Goal: Task Accomplishment & Management: Manage account settings

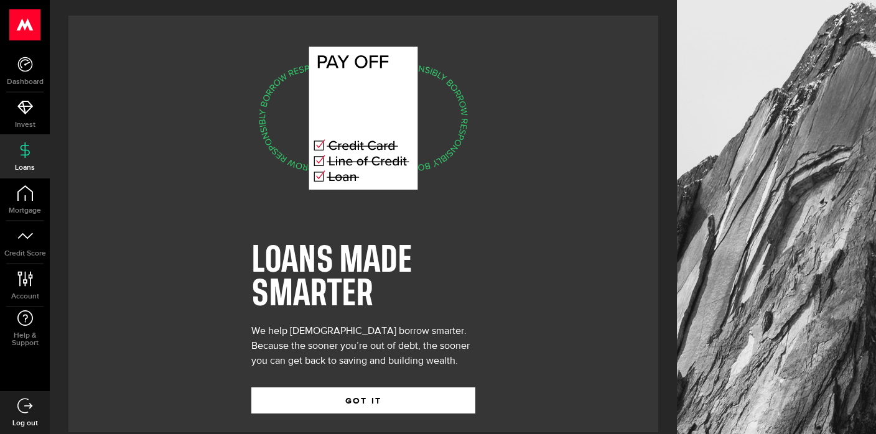
click at [29, 154] on icon at bounding box center [25, 150] width 16 height 16
click at [30, 121] on span "Invest" at bounding box center [25, 124] width 50 height 7
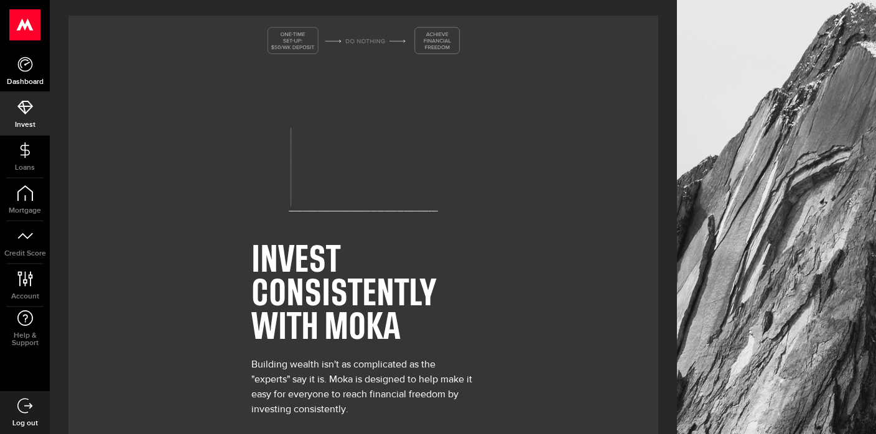
click at [27, 80] on span "Dashboard" at bounding box center [25, 81] width 50 height 7
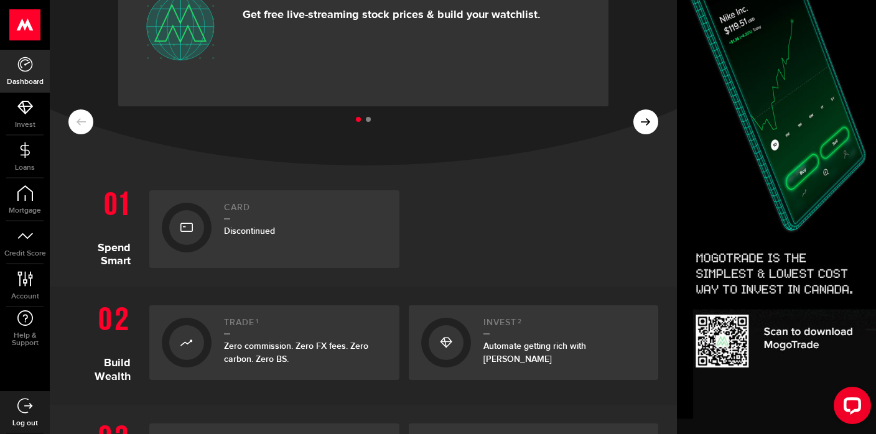
scroll to position [148, 0]
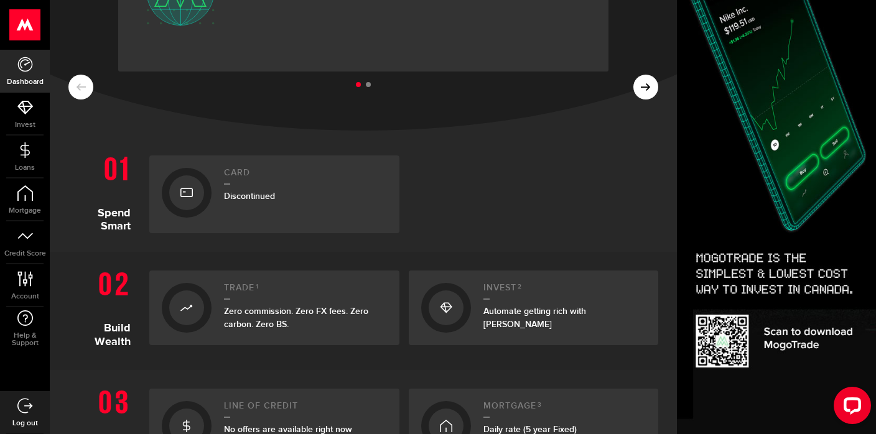
click at [283, 188] on div "Card Discontinued" at bounding box center [305, 194] width 163 height 53
click at [253, 194] on span "Discontinued" at bounding box center [249, 196] width 51 height 11
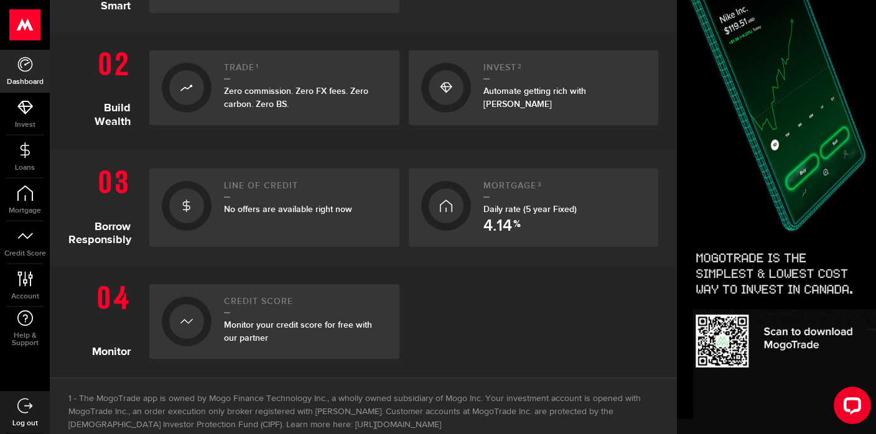
scroll to position [481, 0]
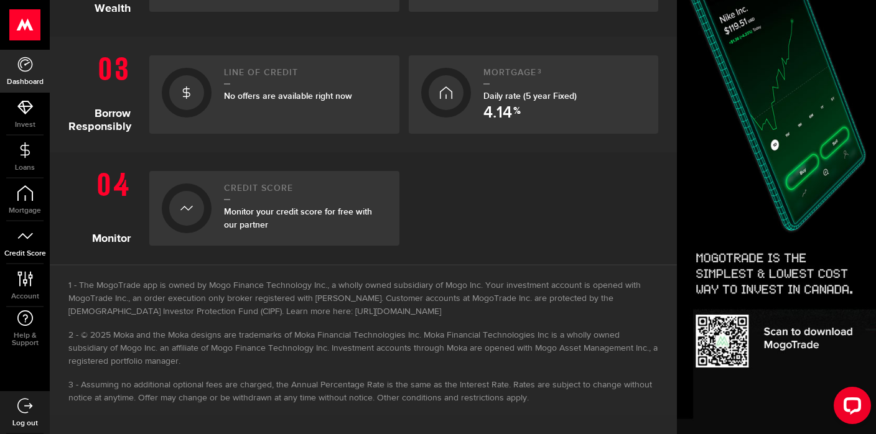
click at [25, 246] on link "Credit Score" at bounding box center [25, 242] width 50 height 42
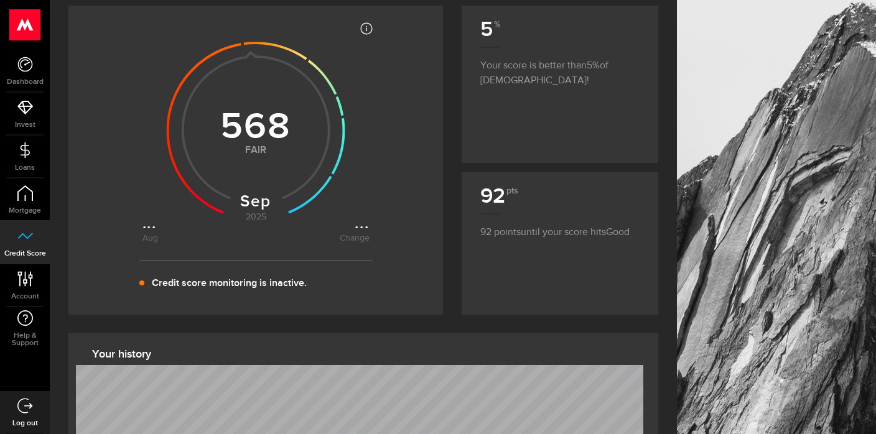
scroll to position [194, 0]
click at [31, 281] on icon at bounding box center [25, 279] width 17 height 16
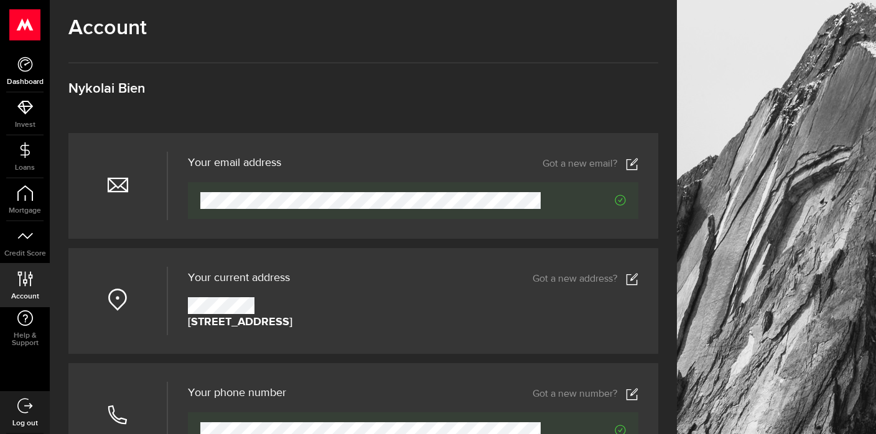
click at [28, 67] on icon at bounding box center [25, 65] width 16 height 16
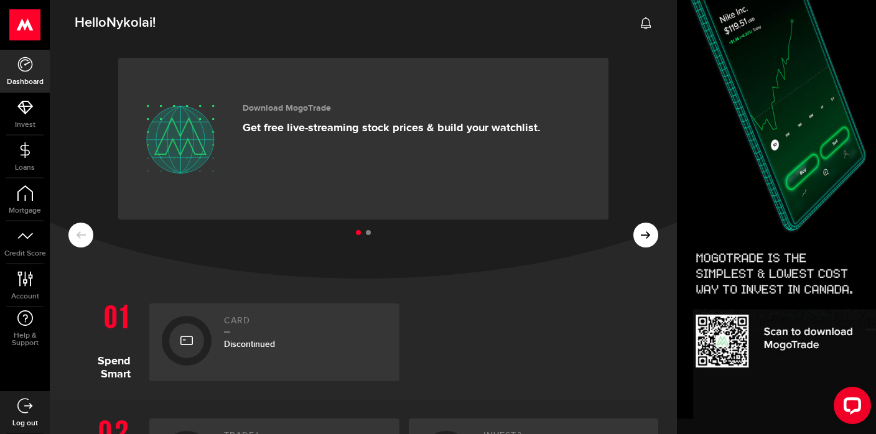
click at [22, 26] on use at bounding box center [25, 24] width 30 height 31
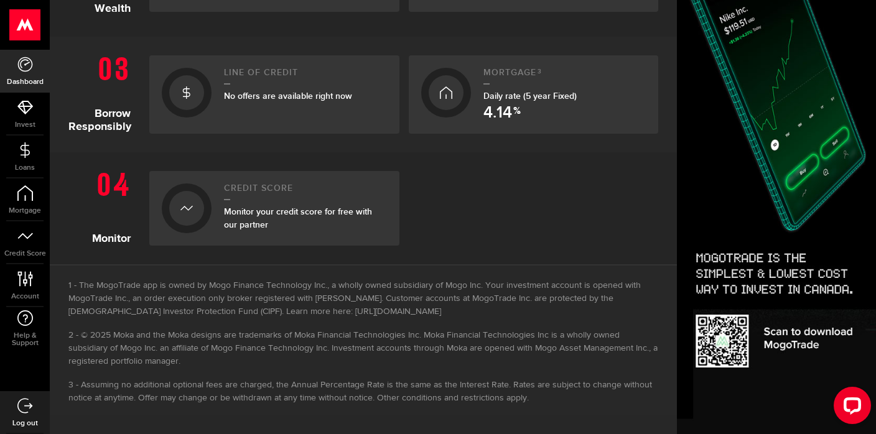
click at [28, 422] on span "Log out" at bounding box center [25, 423] width 50 height 7
